Goal: Task Accomplishment & Management: Use online tool/utility

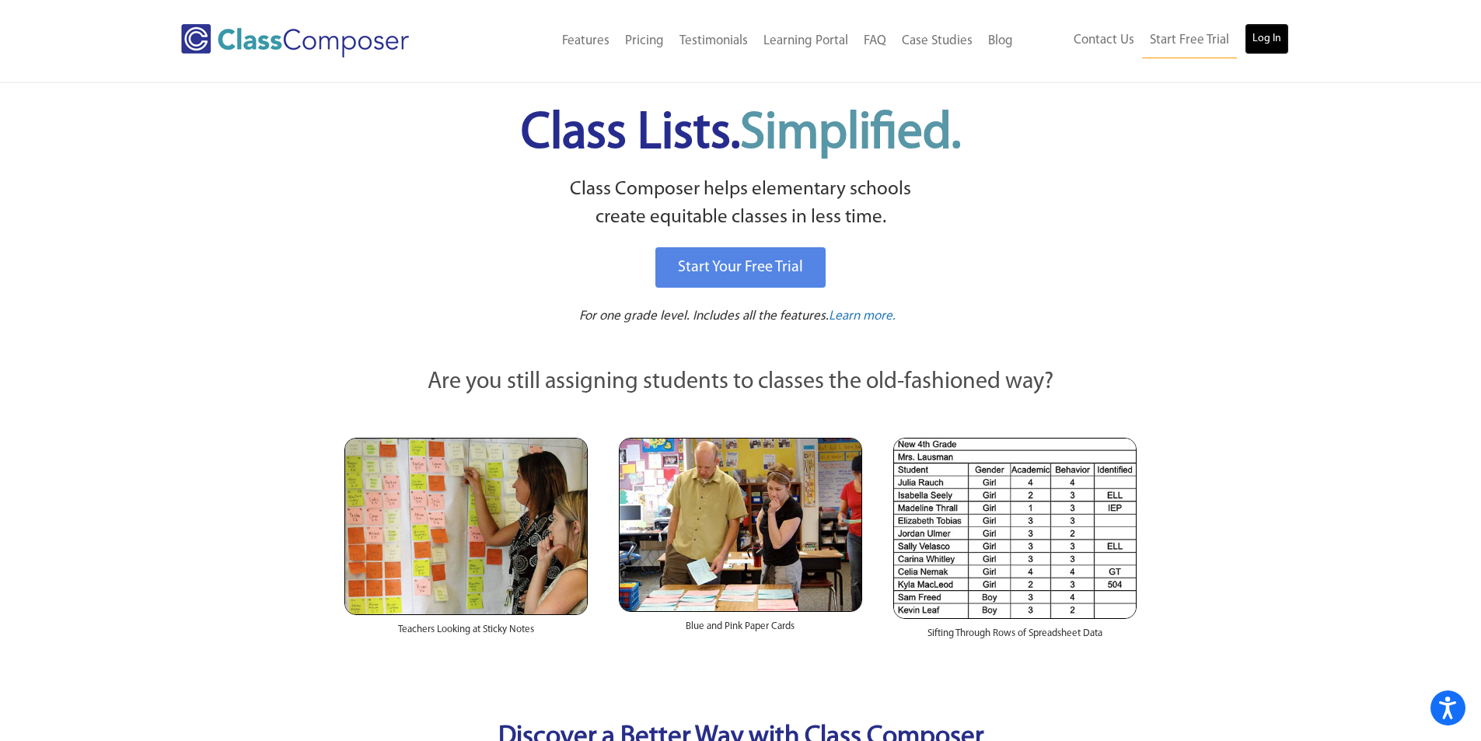
click at [1256, 32] on link "Log In" at bounding box center [1267, 38] width 44 height 31
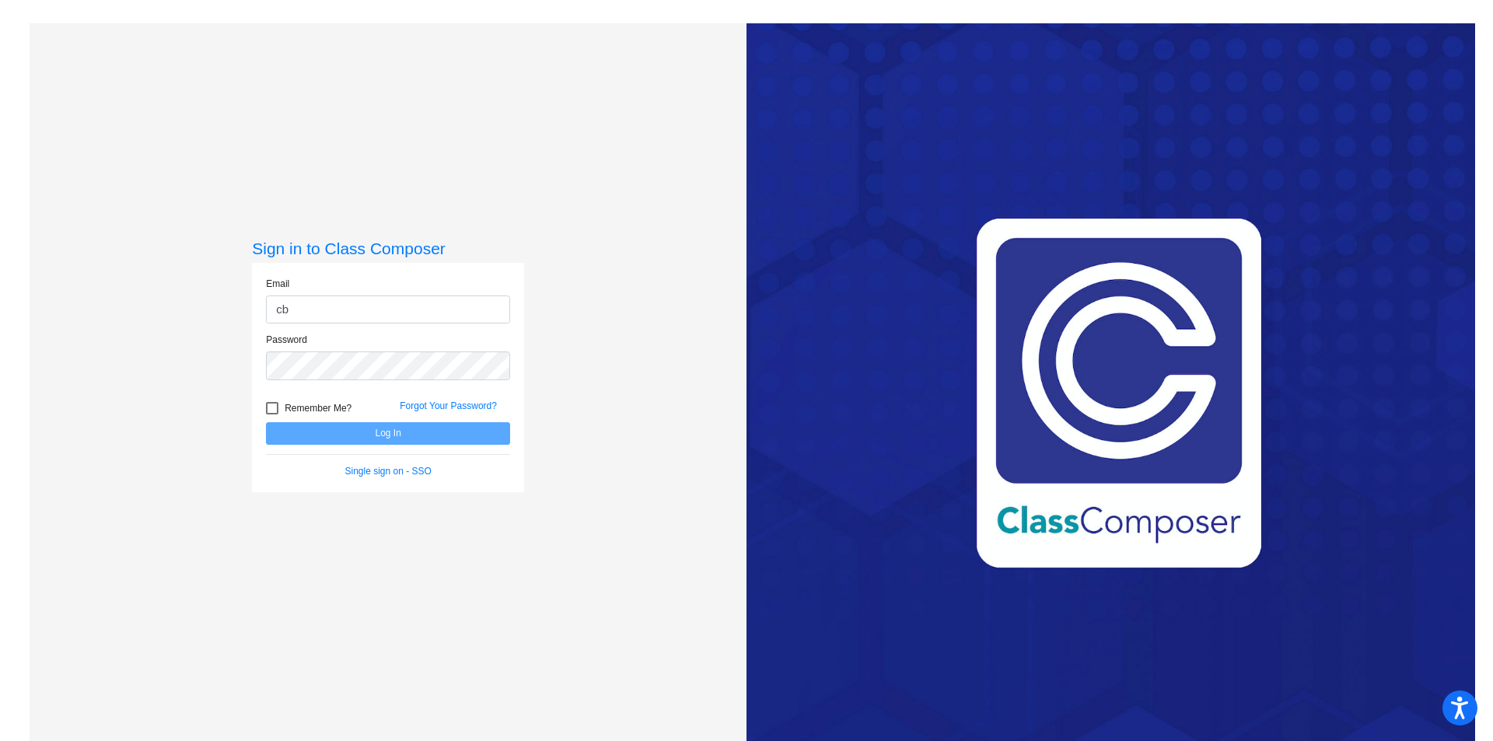
type input "cbrewington@cvs.k12.mi.us"
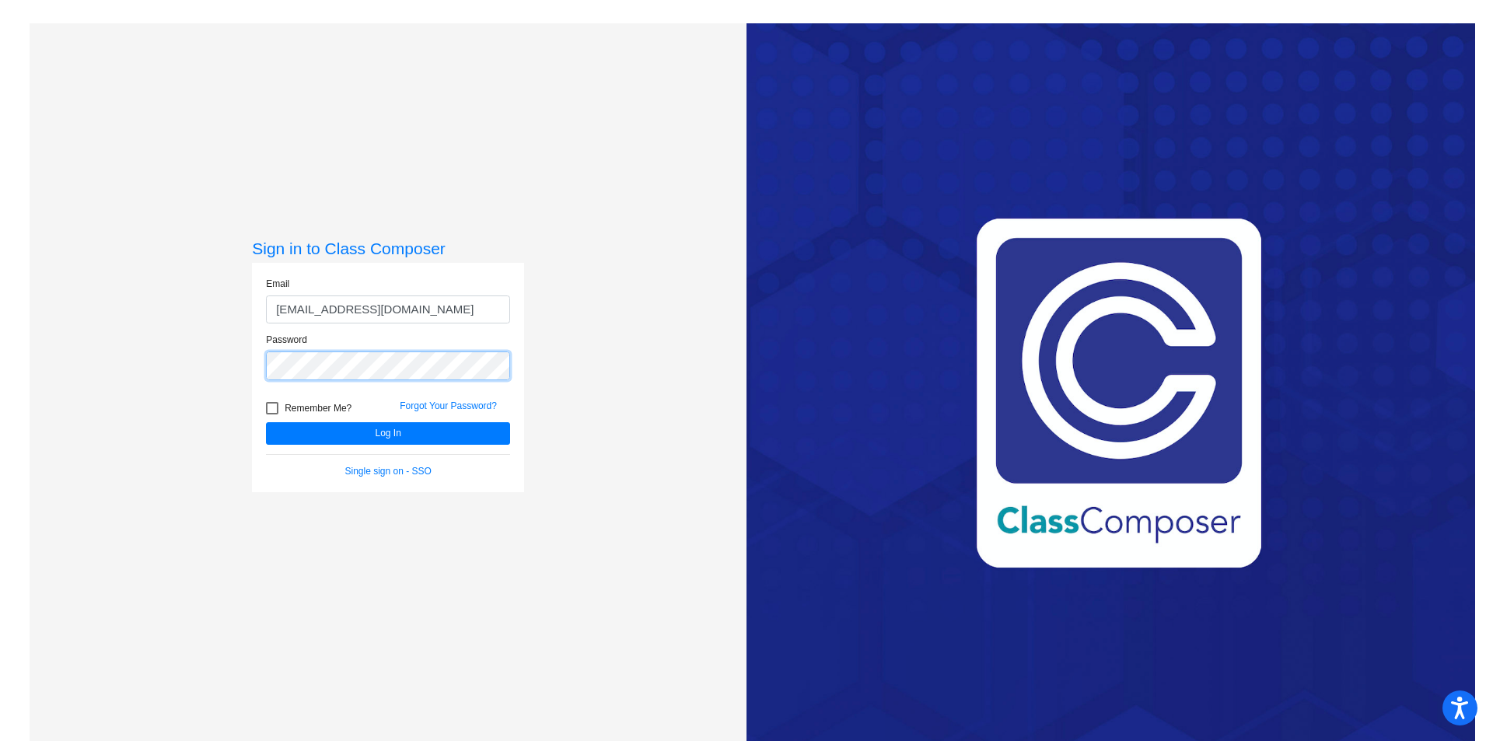
click at [266, 422] on button "Log In" at bounding box center [388, 433] width 244 height 23
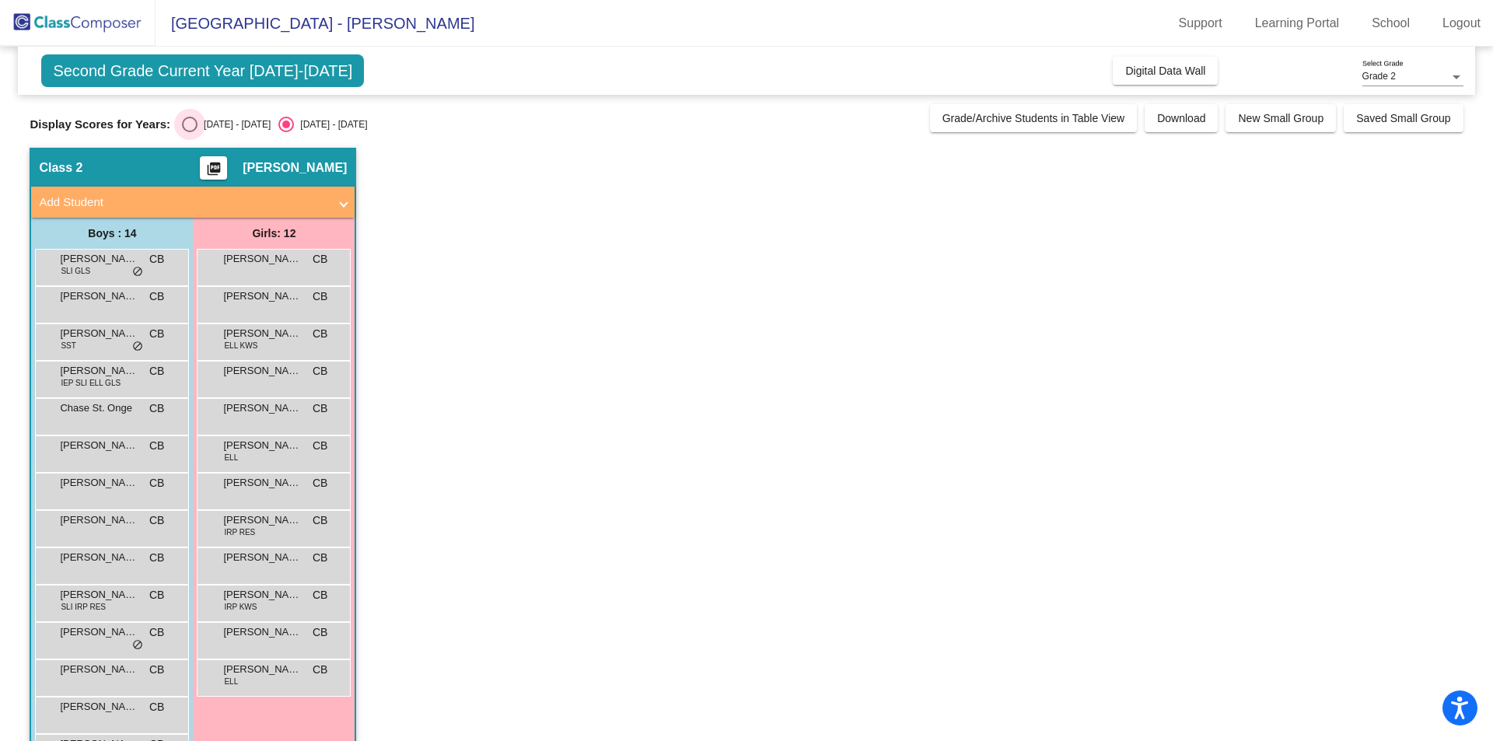
click at [214, 124] on div "2024 - 2025" at bounding box center [234, 124] width 73 height 14
click at [190, 132] on input "2024 - 2025" at bounding box center [189, 132] width 1 height 1
radio input "true"
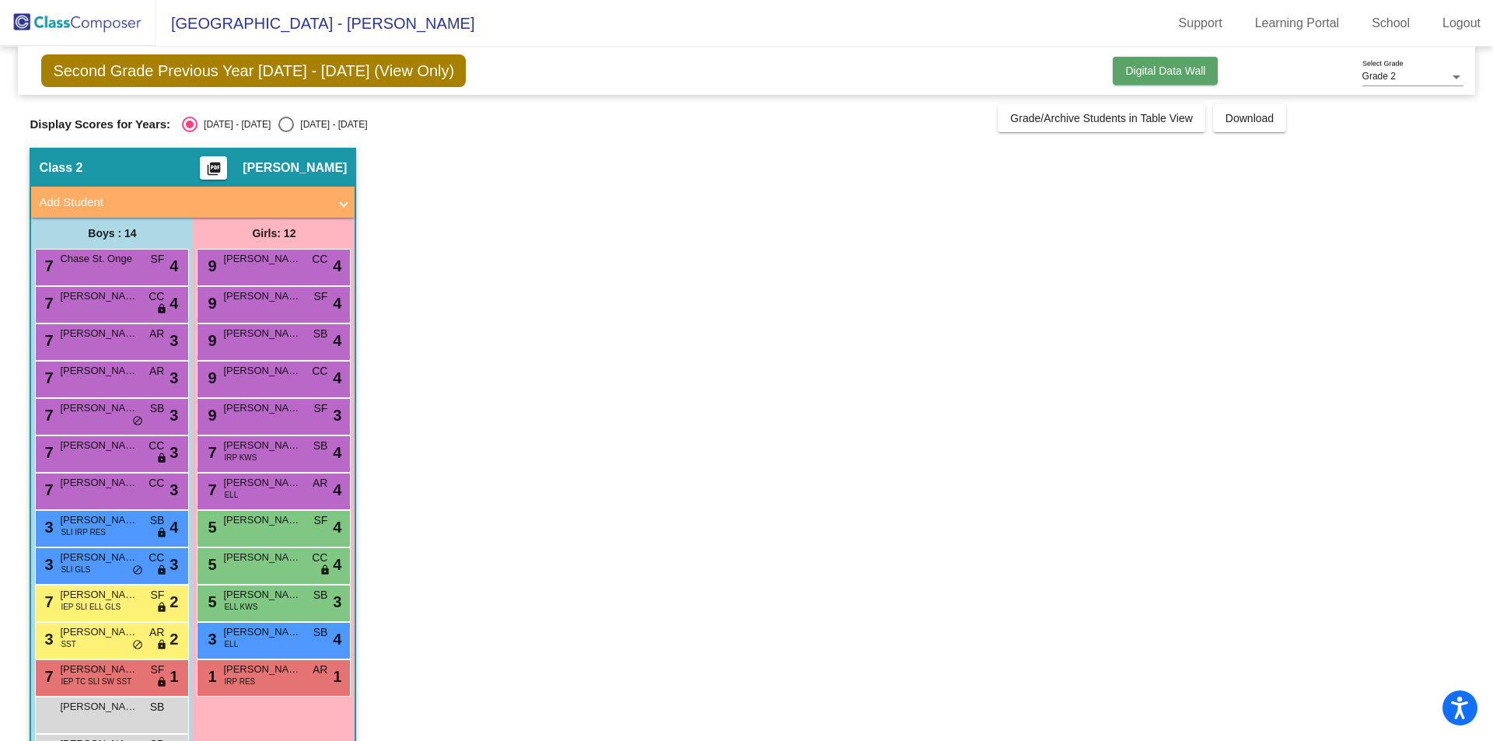
click at [1169, 65] on span "Digital Data Wall" at bounding box center [1165, 71] width 80 height 12
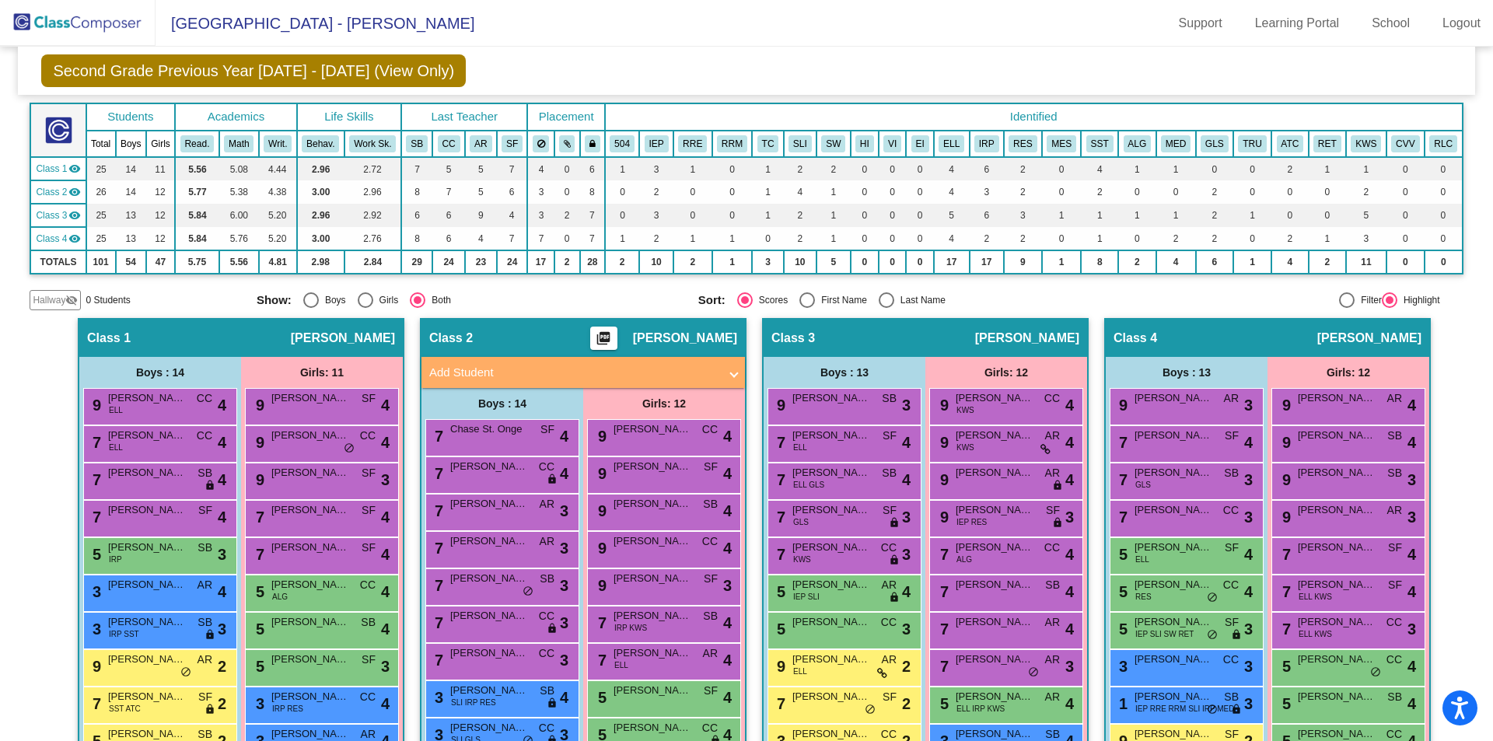
scroll to position [303, 0]
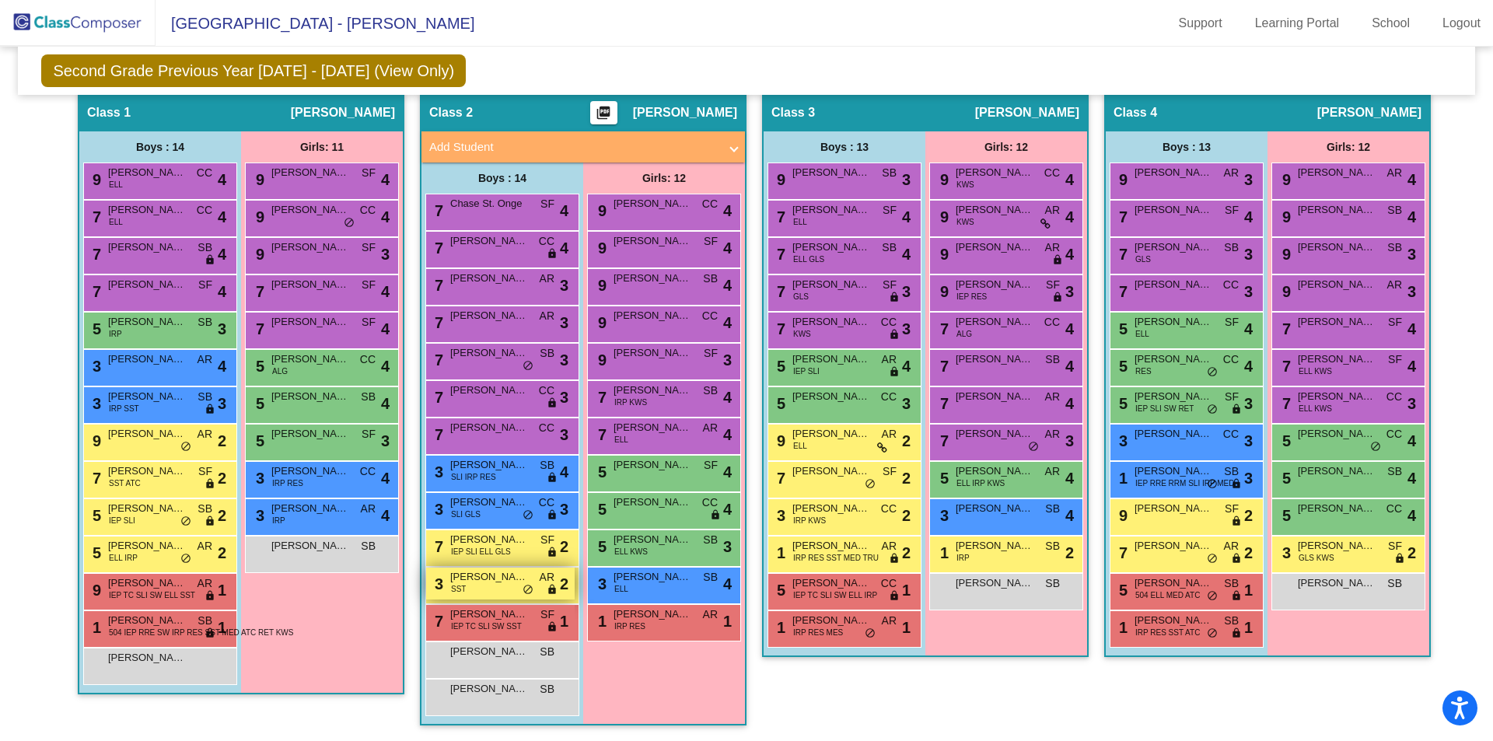
click at [524, 589] on span "do_not_disturb_alt" at bounding box center [528, 590] width 11 height 12
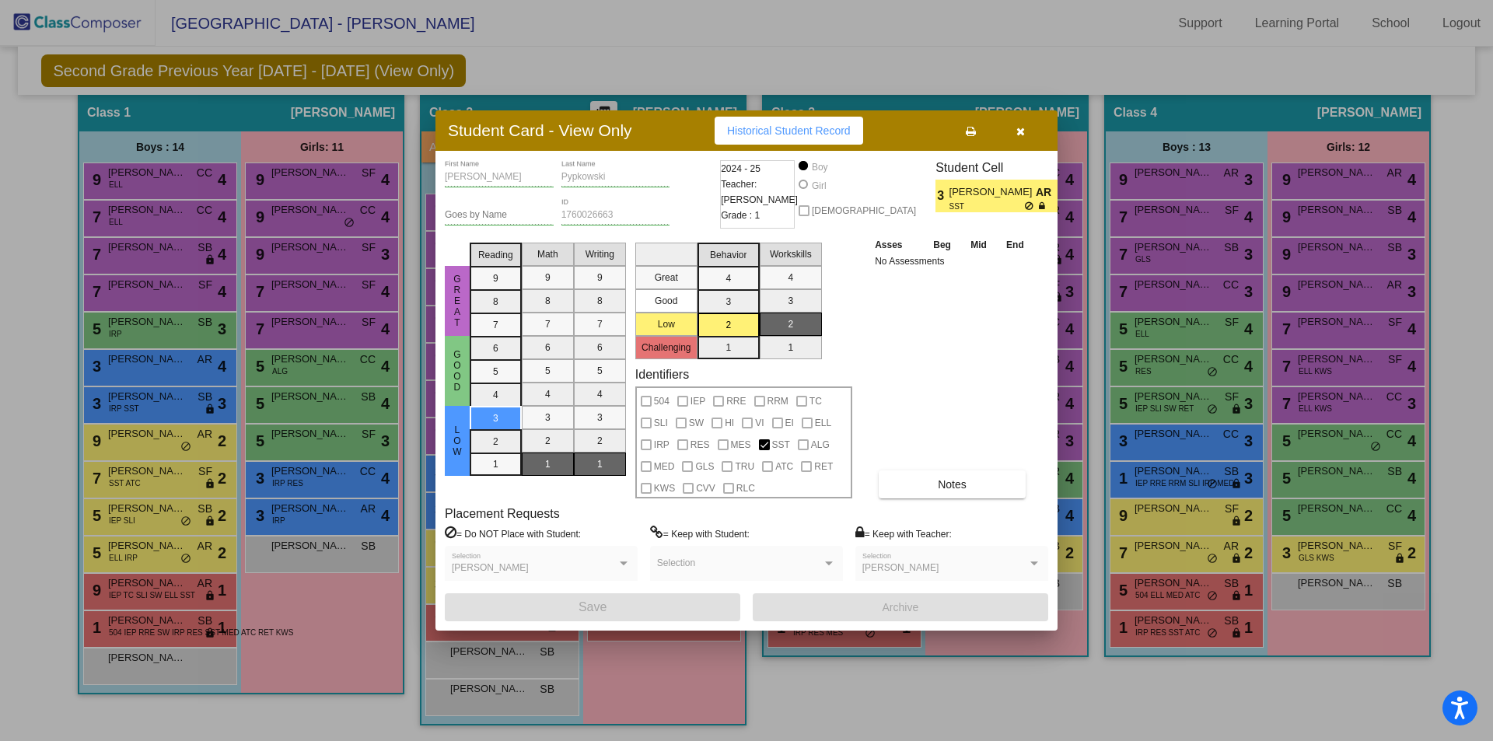
click at [1012, 127] on button "button" at bounding box center [1020, 131] width 50 height 28
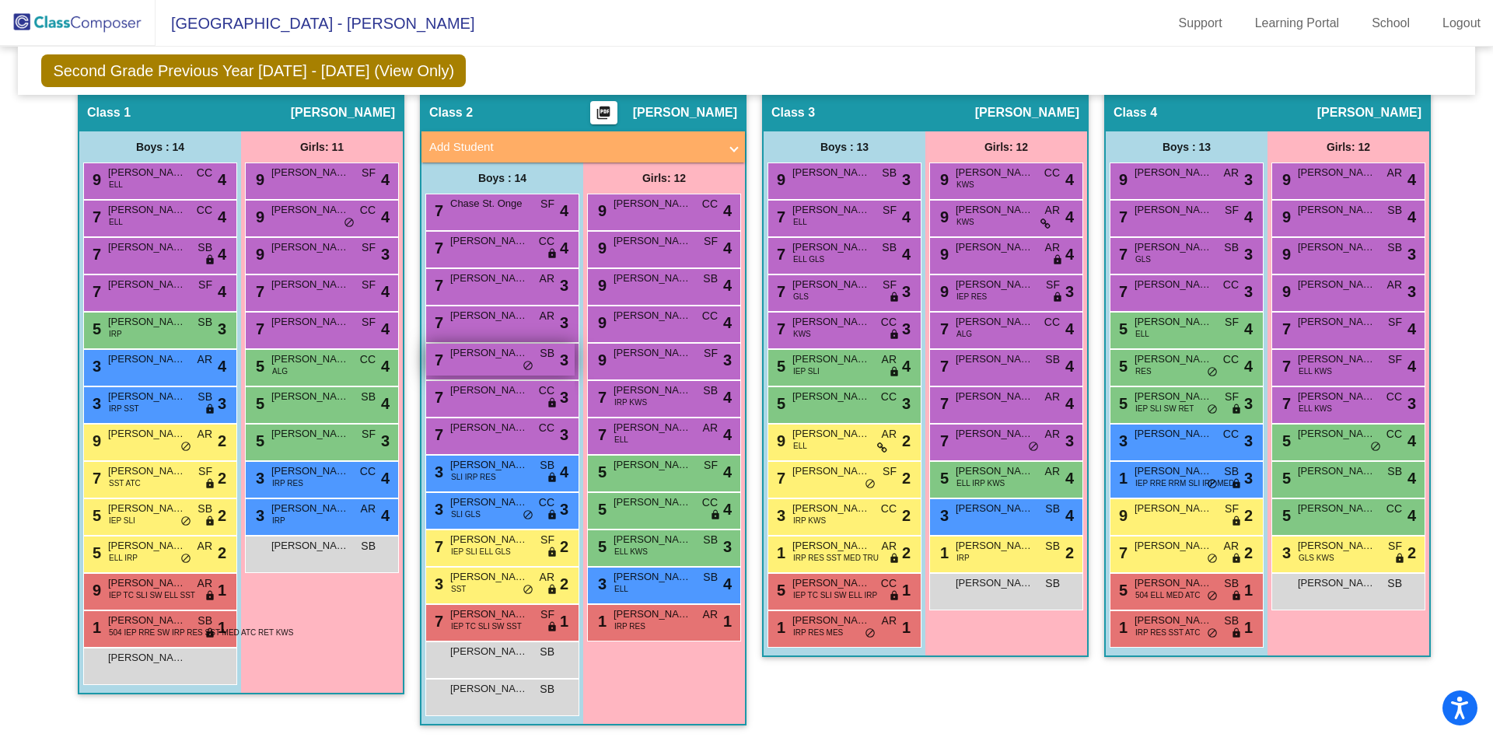
click at [523, 370] on span "do_not_disturb_alt" at bounding box center [528, 366] width 11 height 12
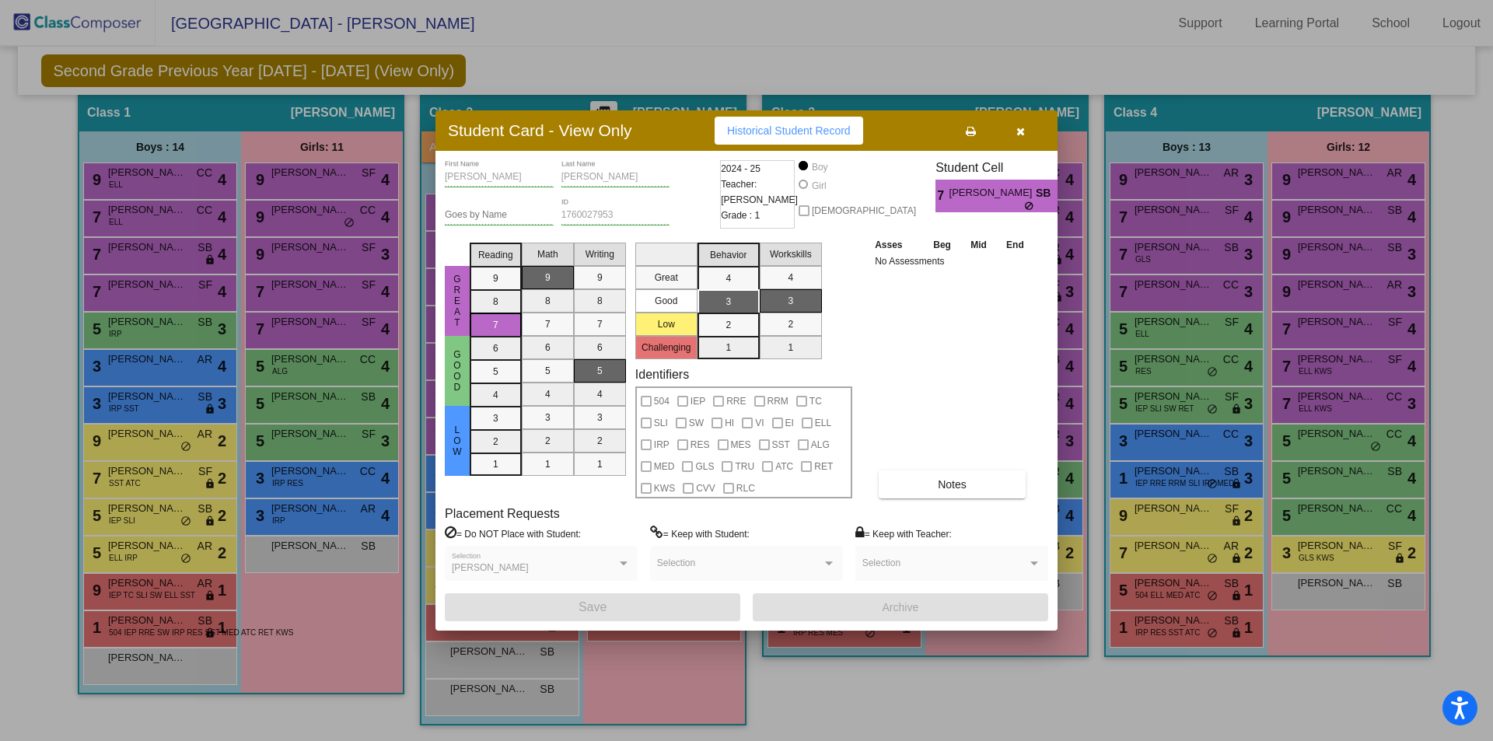
click at [1029, 131] on button "button" at bounding box center [1020, 131] width 50 height 28
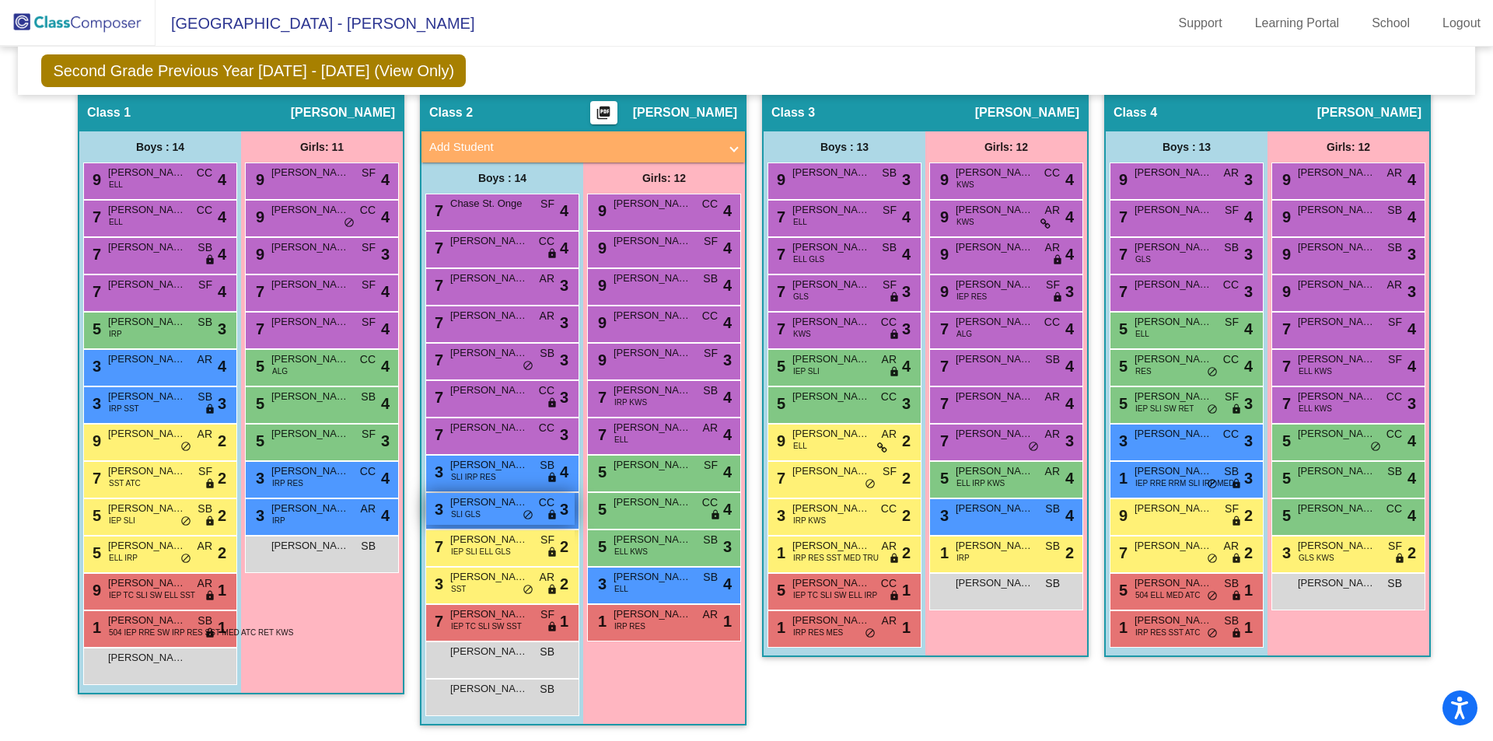
click at [516, 513] on div "3 Agostino Maltagliati SLI GLS CC lock do_not_disturb_alt 3" at bounding box center [500, 509] width 149 height 32
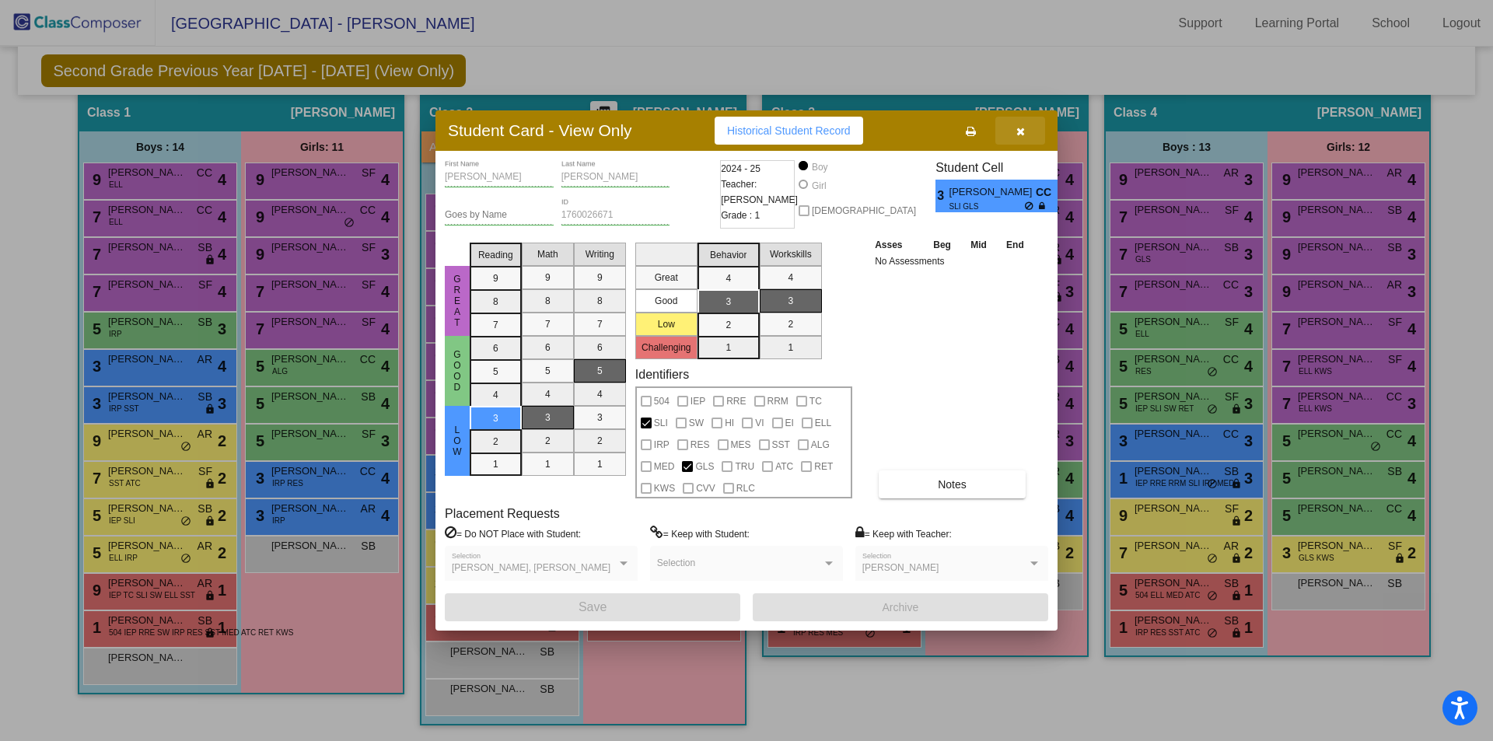
click at [1019, 131] on icon "button" at bounding box center [1020, 131] width 9 height 11
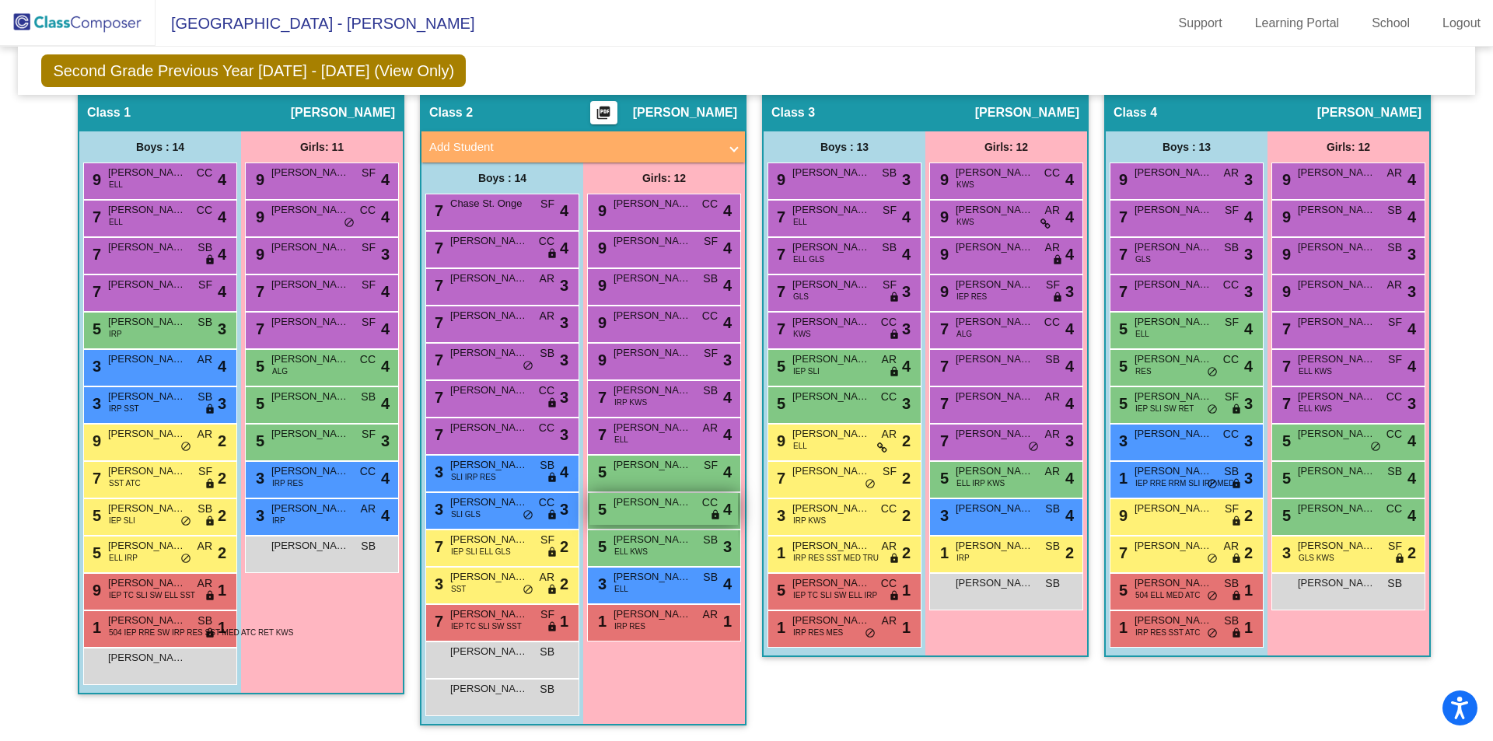
click at [704, 511] on span "CC" at bounding box center [710, 503] width 16 height 16
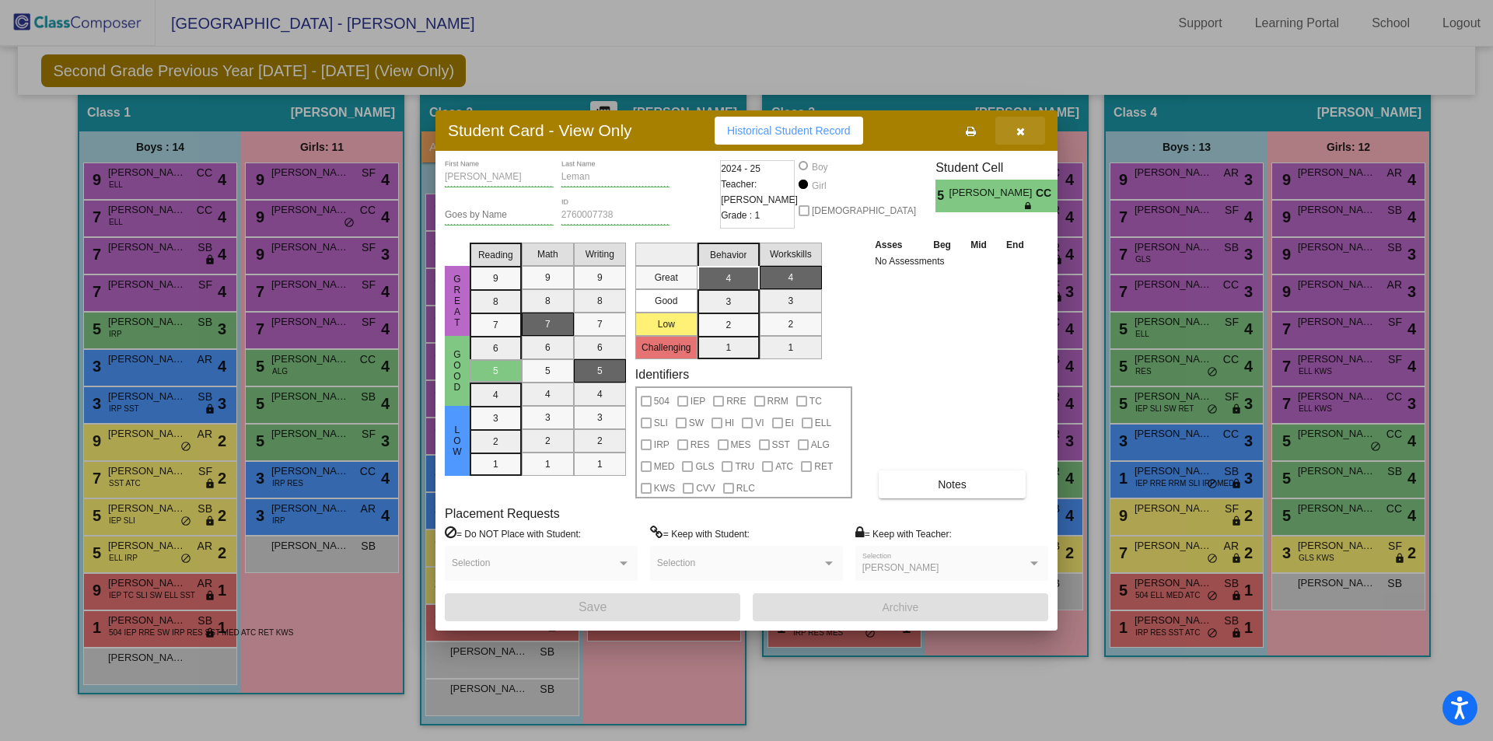
click at [1027, 131] on button "button" at bounding box center [1020, 131] width 50 height 28
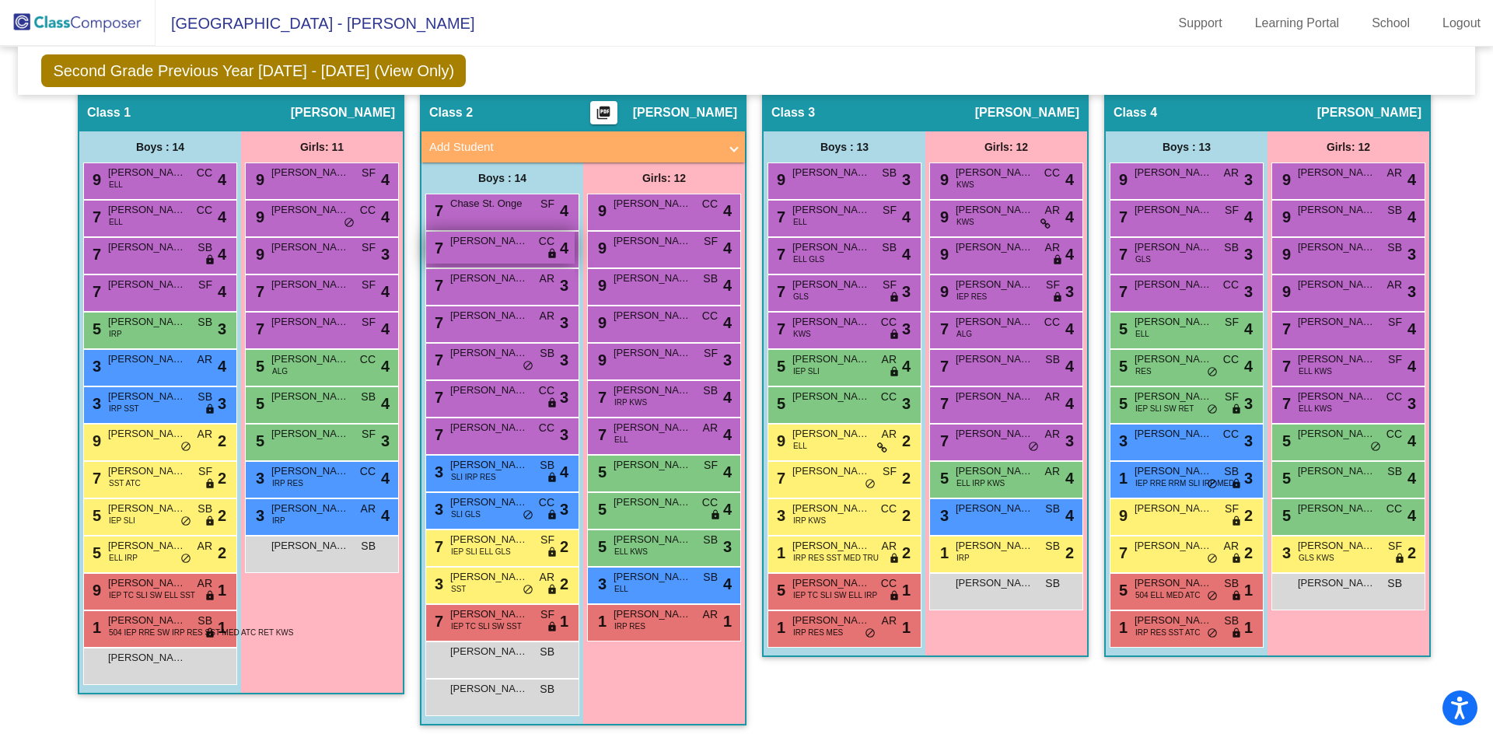
click at [539, 250] on span "CC" at bounding box center [547, 241] width 16 height 16
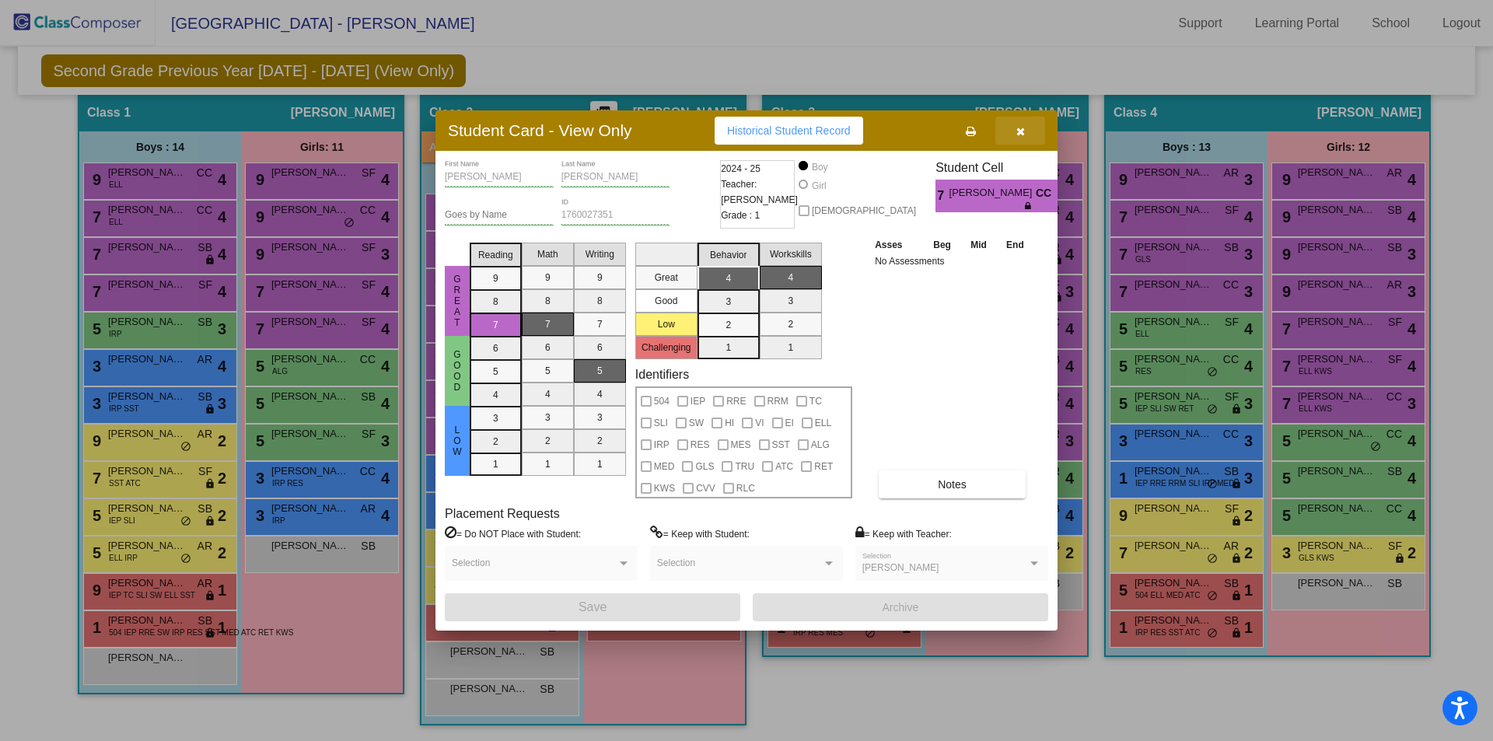
click at [1027, 130] on button "button" at bounding box center [1020, 131] width 50 height 28
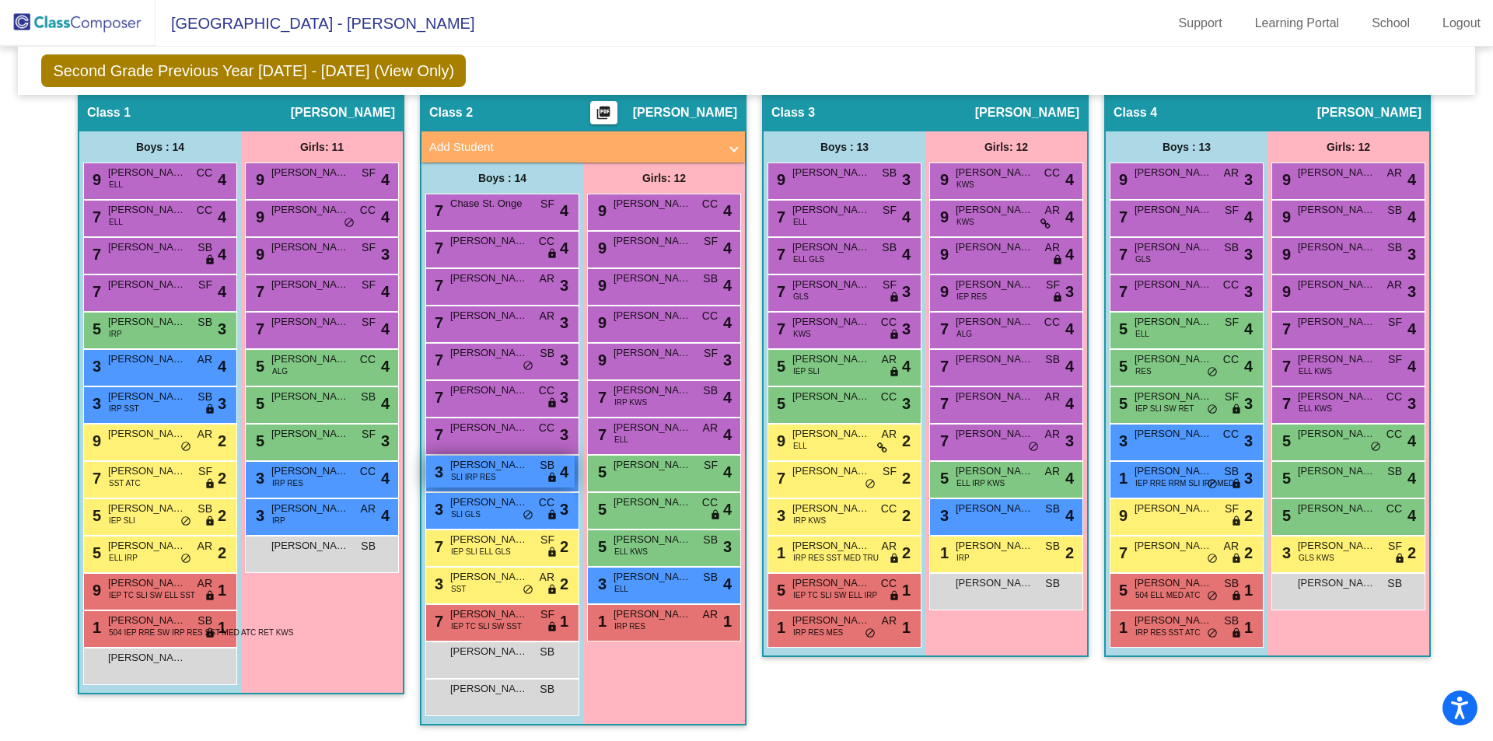
click at [495, 475] on div "3 Lorenzo Torrence SLI IRP RES SB lock do_not_disturb_alt 4" at bounding box center [500, 472] width 149 height 32
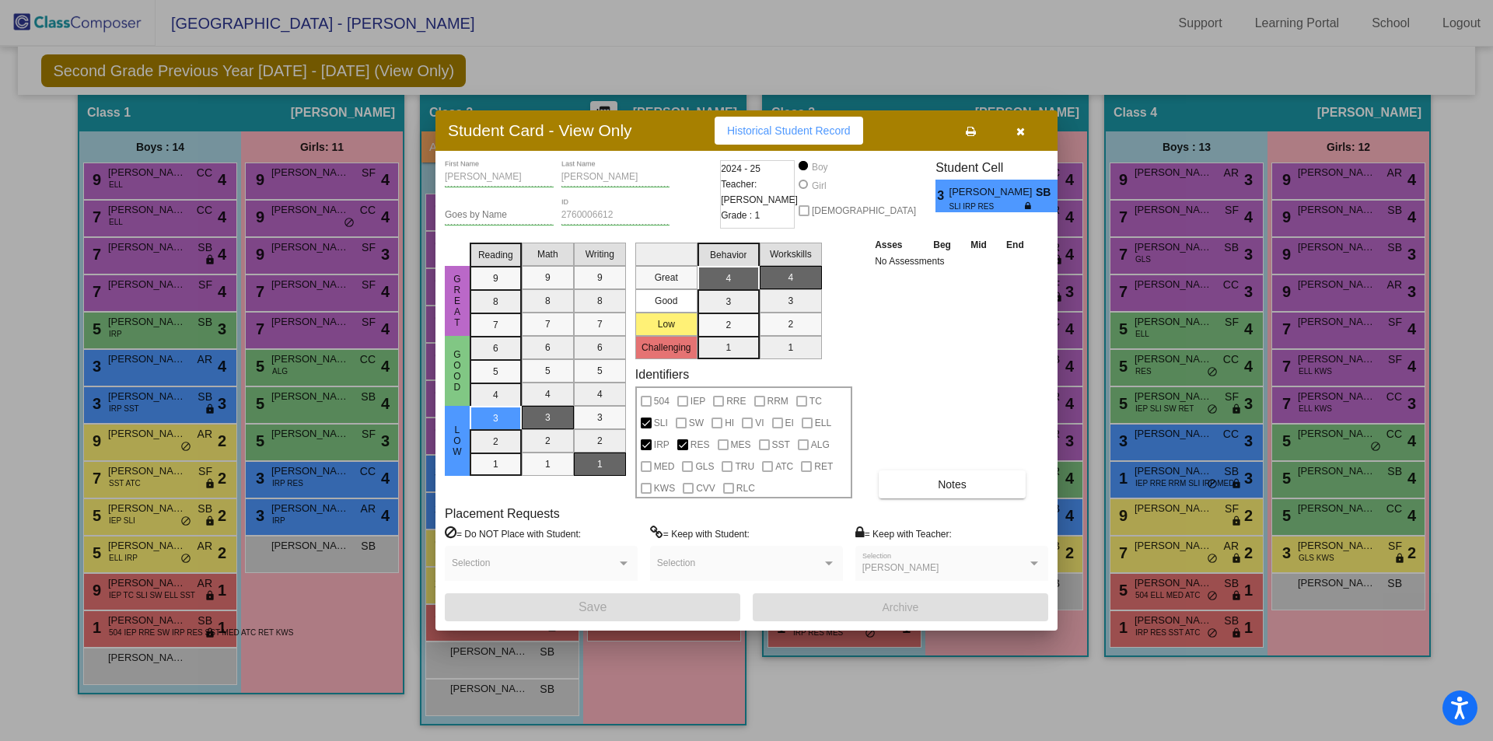
click at [1019, 129] on icon "button" at bounding box center [1020, 131] width 9 height 11
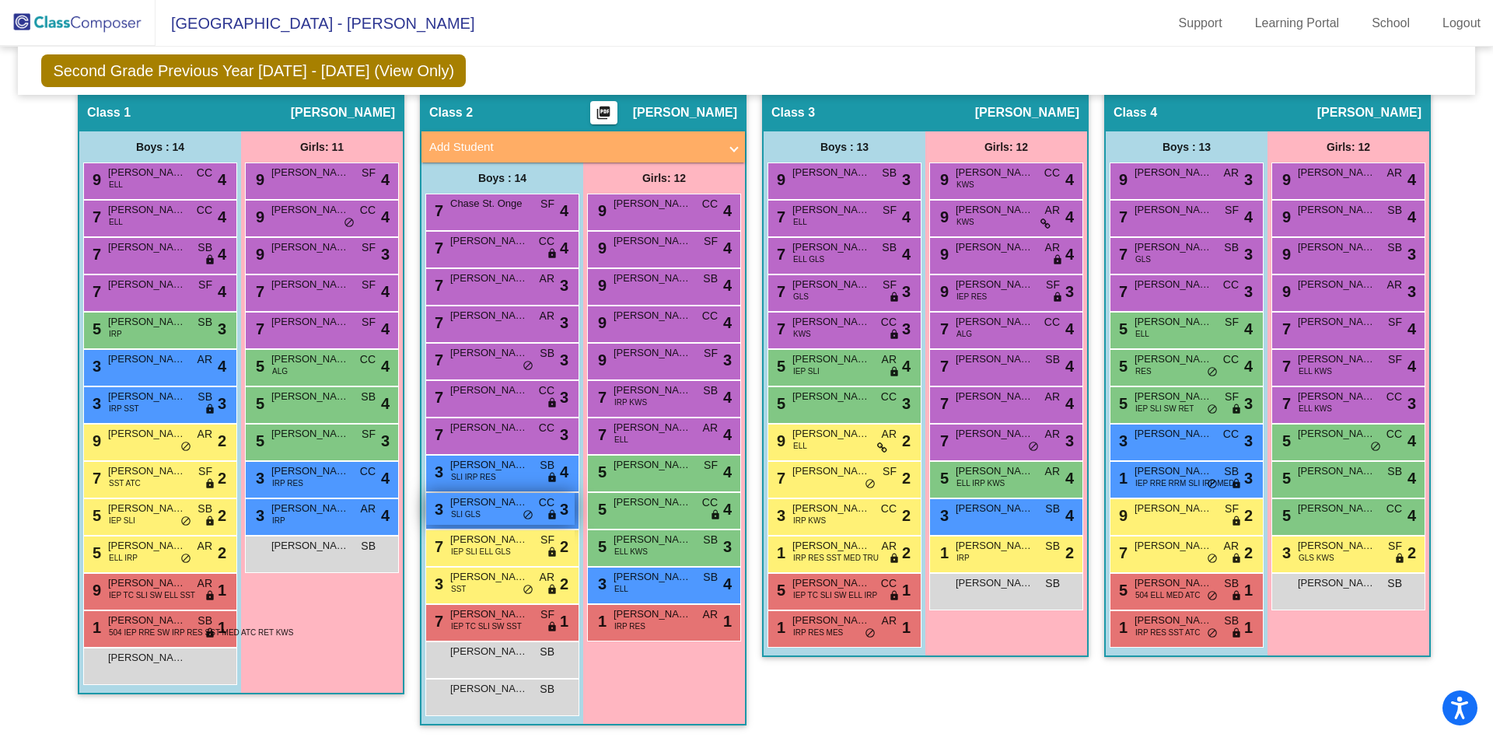
click at [503, 512] on div "3 Agostino Maltagliati SLI GLS CC lock do_not_disturb_alt 3" at bounding box center [500, 509] width 149 height 32
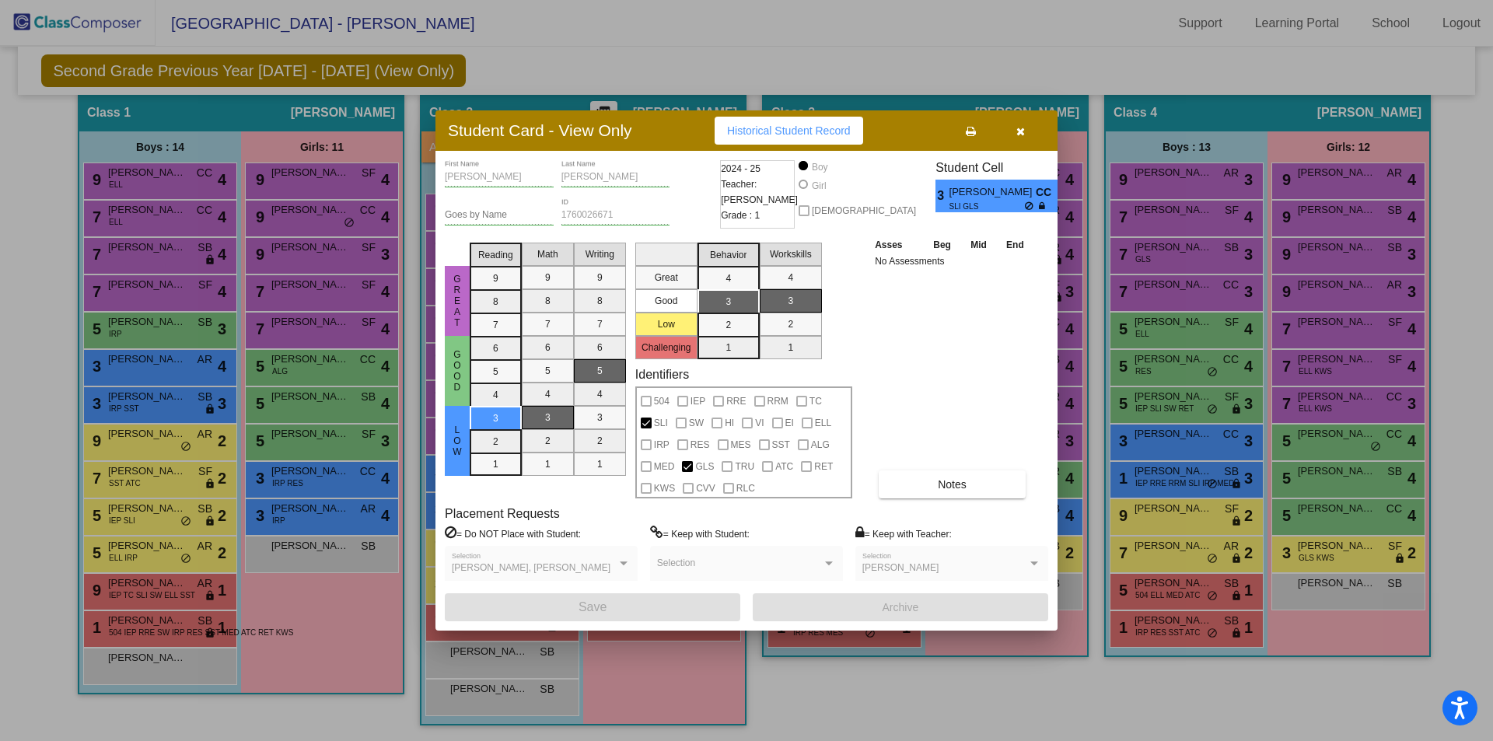
click at [1019, 128] on icon "button" at bounding box center [1020, 131] width 9 height 11
